Goal: Check status: Check status

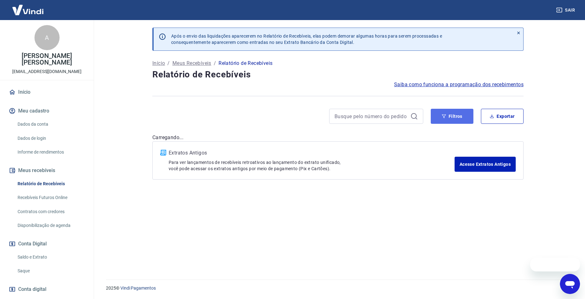
click at [457, 122] on button "Filtros" at bounding box center [452, 116] width 43 height 15
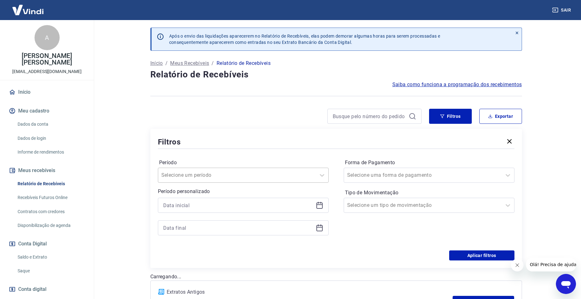
click at [235, 171] on div at bounding box center [236, 175] width 151 height 9
paste input "358459"
type input "358459"
click at [235, 172] on div at bounding box center [236, 175] width 151 height 9
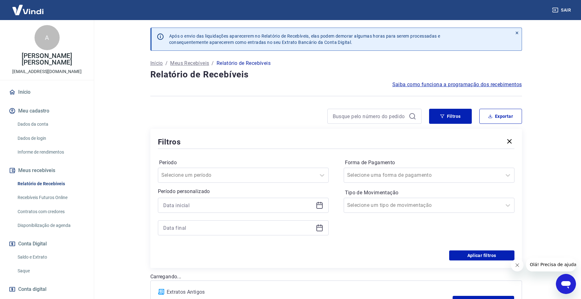
click at [394, 234] on div "Forma de Pagamento Selecione uma forma de pagamento Tipo de Movimentação Seleci…" at bounding box center [429, 200] width 171 height 85
click at [367, 109] on div at bounding box center [374, 116] width 94 height 15
click at [367, 111] on div at bounding box center [374, 116] width 94 height 15
click at [365, 114] on input at bounding box center [369, 116] width 73 height 9
paste input "358459"
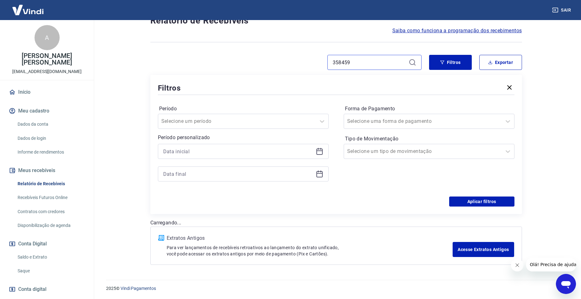
scroll to position [54, 0]
type input "358459"
click at [463, 204] on button "Aplicar filtros" at bounding box center [481, 201] width 65 height 10
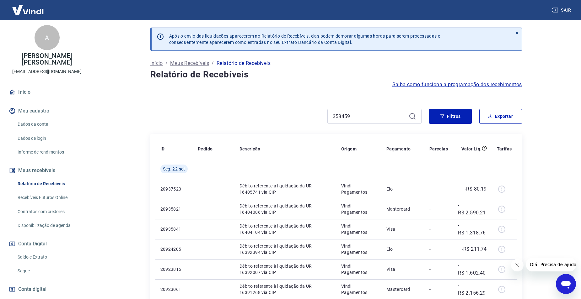
click at [413, 116] on icon at bounding box center [412, 117] width 8 height 8
click at [369, 117] on input "358459" at bounding box center [369, 116] width 73 height 9
click at [392, 117] on input "358459" at bounding box center [369, 116] width 73 height 9
click at [439, 116] on button "Filtros" at bounding box center [450, 116] width 43 height 15
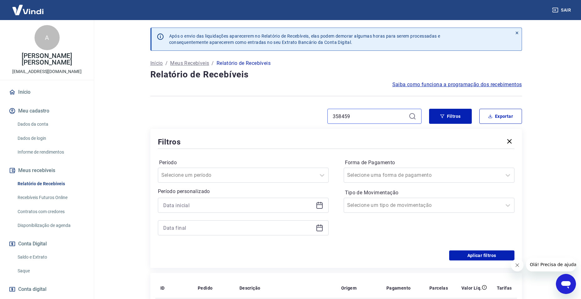
click at [349, 118] on input "358459" at bounding box center [369, 116] width 73 height 9
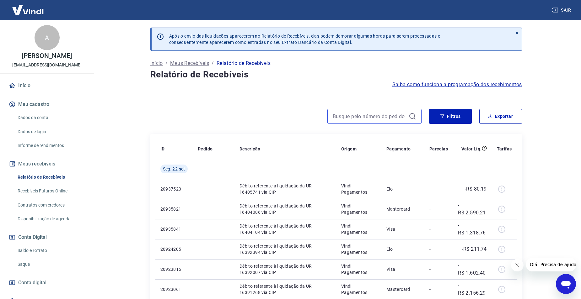
click at [372, 119] on input at bounding box center [369, 116] width 73 height 9
paste input "358459"
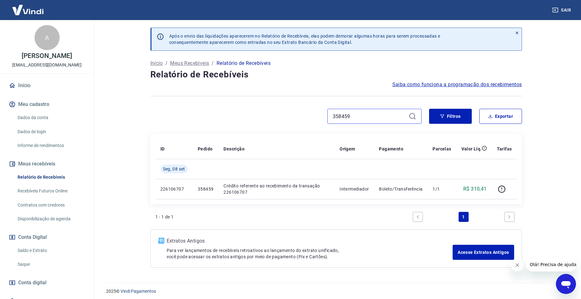
type input "358459"
